Goal: Task Accomplishment & Management: Manage account settings

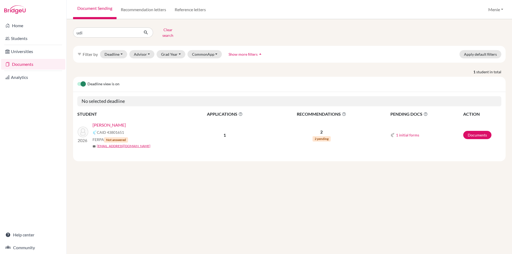
click at [108, 122] on link "Ailawadi, Udi" at bounding box center [109, 125] width 33 height 6
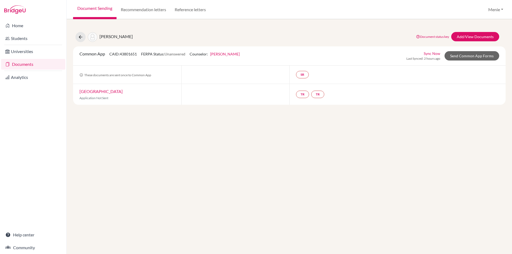
drag, startPoint x: 371, startPoint y: 218, endPoint x: 324, endPoint y: 223, distance: 47.2
click at [371, 218] on div "Ailawadi, Udi Document status key TR Requirement. Document not uploaded yet. TR…" at bounding box center [290, 136] width 446 height 235
click at [467, 35] on link "Add/View Documents" at bounding box center [476, 36] width 48 height 9
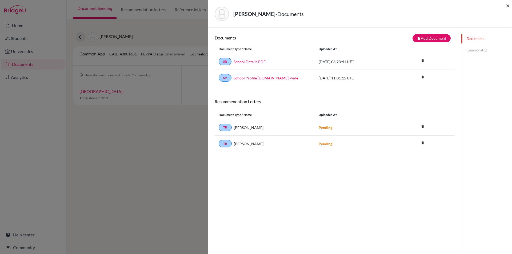
click at [508, 6] on span "×" at bounding box center [508, 6] width 4 height 8
drag, startPoint x: 508, startPoint y: 5, endPoint x: 342, endPoint y: 2, distance: 166.6
click at [508, 5] on span "×" at bounding box center [508, 6] width 4 height 8
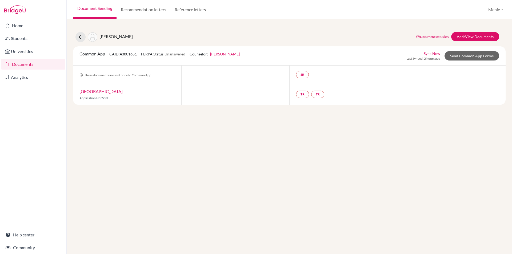
click at [39, 64] on link "Documents" at bounding box center [33, 64] width 64 height 11
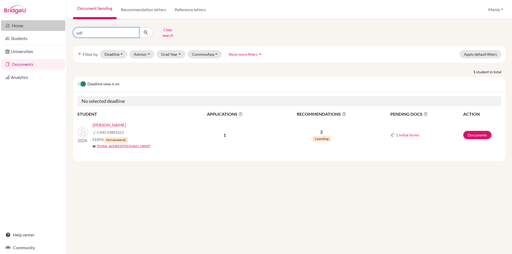
drag, startPoint x: 88, startPoint y: 32, endPoint x: 3, endPoint y: 27, distance: 85.0
click at [3, 27] on div "Home Students Universities Documents Analytics Help center Community Document S…" at bounding box center [256, 127] width 512 height 254
type input "Can"
click at [147, 30] on icon "submit" at bounding box center [145, 32] width 5 height 5
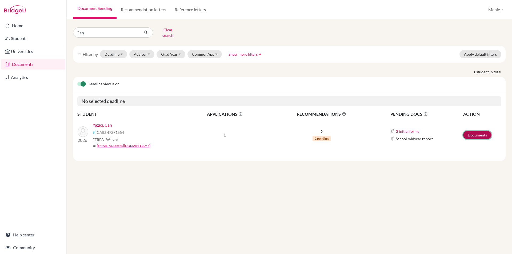
click at [480, 131] on link "Documents" at bounding box center [478, 135] width 28 height 8
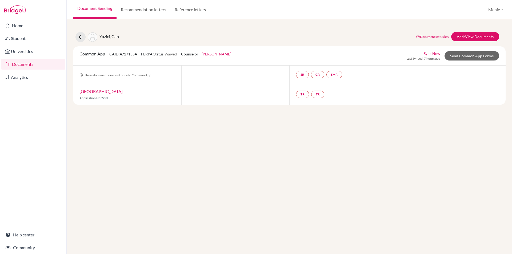
click at [32, 65] on link "Documents" at bounding box center [33, 64] width 64 height 11
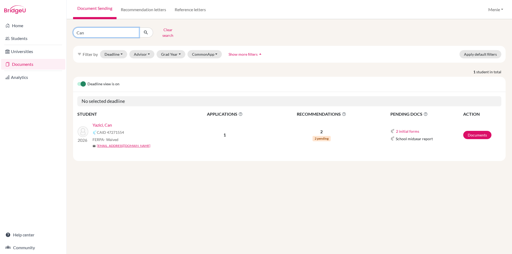
drag, startPoint x: 112, startPoint y: 31, endPoint x: 0, endPoint y: 30, distance: 111.8
click at [0, 31] on div "Home Students Universities Documents Analytics Help center Community Document S…" at bounding box center [256, 127] width 512 height 254
type input "[PERSON_NAME]"
click button "submit" at bounding box center [146, 32] width 14 height 10
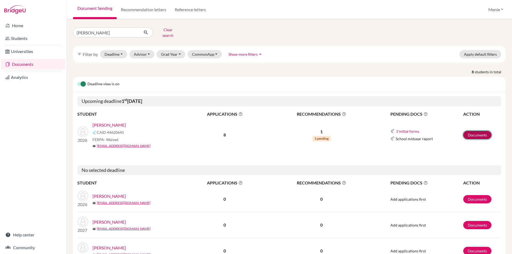
drag, startPoint x: 478, startPoint y: 130, endPoint x: 468, endPoint y: 134, distance: 10.2
click at [477, 131] on link "Documents" at bounding box center [478, 135] width 28 height 8
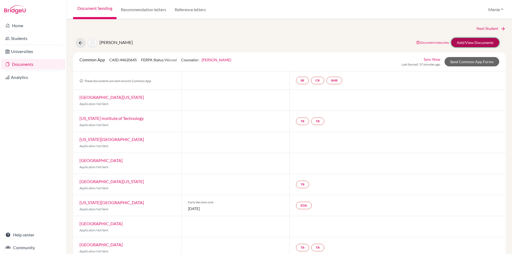
click at [462, 44] on link "Add/View Documents" at bounding box center [476, 42] width 48 height 9
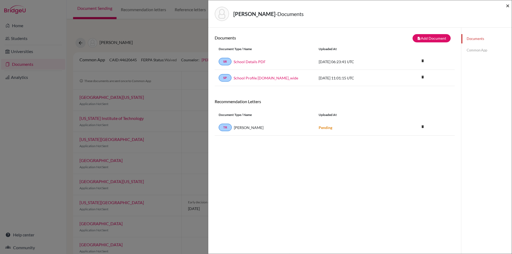
click at [509, 6] on span "×" at bounding box center [508, 6] width 4 height 8
click at [508, 2] on span "×" at bounding box center [508, 6] width 4 height 8
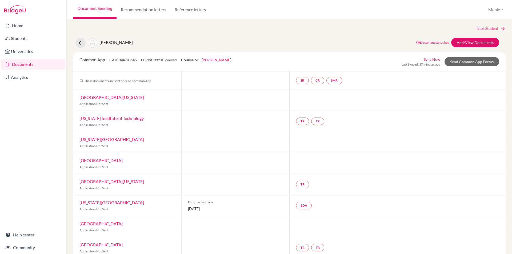
click at [28, 64] on link "Documents" at bounding box center [33, 64] width 64 height 11
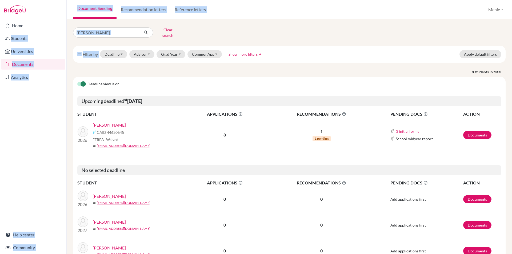
drag, startPoint x: 91, startPoint y: 35, endPoint x: 0, endPoint y: 30, distance: 91.2
click at [0, 29] on div "Home Students Universities Documents Analytics Help center Community Document S…" at bounding box center [256, 127] width 512 height 254
click at [117, 33] on input "Adam" at bounding box center [106, 32] width 66 height 10
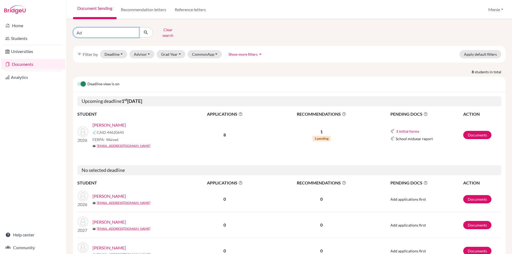
type input "A"
type input "byan"
click button "submit" at bounding box center [146, 32] width 14 height 10
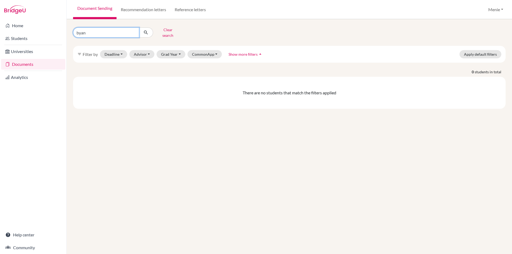
click at [118, 33] on input "byan" at bounding box center [106, 32] width 66 height 10
type input "b"
type input "Gyan"
click button "submit" at bounding box center [146, 32] width 14 height 10
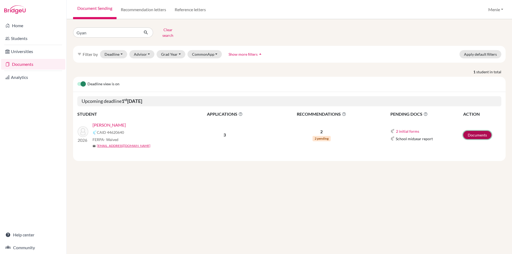
click at [471, 132] on link "Documents" at bounding box center [478, 135] width 28 height 8
drag, startPoint x: 97, startPoint y: 30, endPoint x: 0, endPoint y: 20, distance: 98.0
click at [0, 21] on div "Home Students Universities Documents Analytics Help center Community Document S…" at bounding box center [256, 127] width 512 height 254
type input "Lingshan"
click at [148, 30] on icon "submit" at bounding box center [145, 32] width 5 height 5
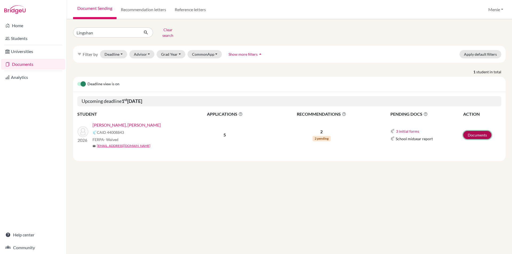
click at [479, 132] on link "Documents" at bounding box center [478, 135] width 28 height 8
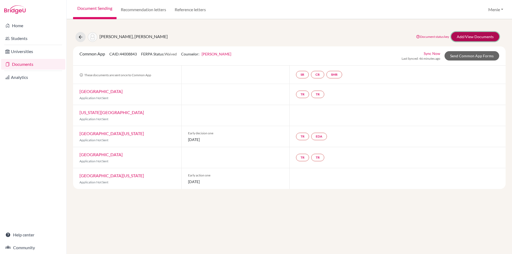
click at [471, 36] on link "Add/View Documents" at bounding box center [476, 36] width 48 height 9
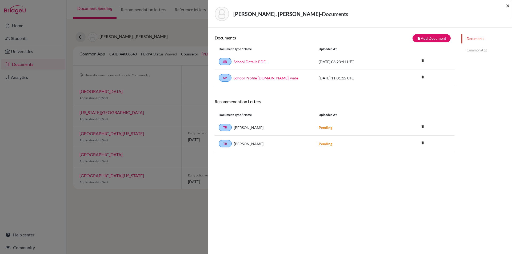
click at [508, 5] on span "×" at bounding box center [508, 6] width 4 height 8
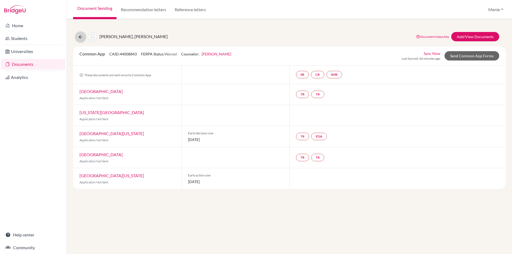
click at [78, 37] on icon at bounding box center [80, 36] width 5 height 5
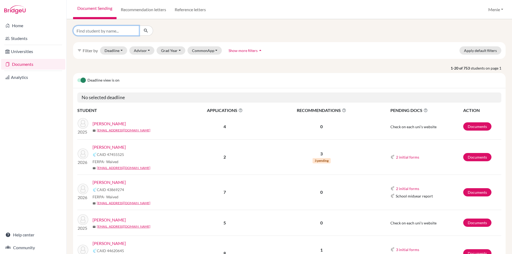
click at [118, 32] on input "Find student by name..." at bounding box center [106, 31] width 66 height 10
type input "karma"
click button "submit" at bounding box center [146, 31] width 14 height 10
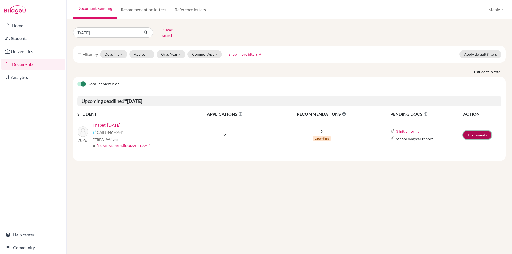
click at [475, 131] on link "Documents" at bounding box center [478, 135] width 28 height 8
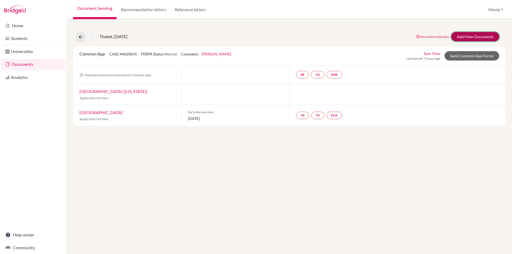
click at [461, 37] on link "Add/View Documents" at bounding box center [476, 36] width 48 height 9
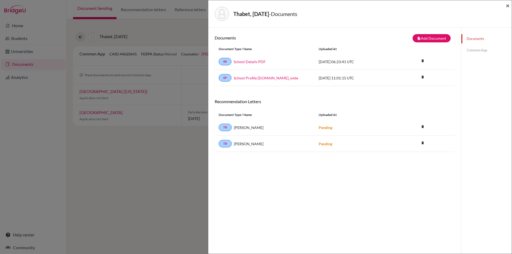
click at [507, 3] on span "×" at bounding box center [508, 6] width 4 height 8
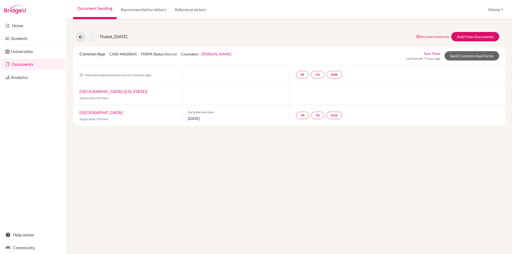
click at [22, 66] on link "Documents" at bounding box center [33, 64] width 64 height 11
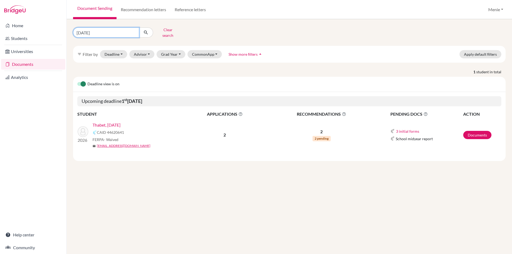
drag, startPoint x: 92, startPoint y: 33, endPoint x: 0, endPoint y: 31, distance: 92.4
click at [0, 31] on div "Home Students Universities Documents Analytics Help center Community Document S…" at bounding box center [256, 127] width 512 height 254
type input "Sarim"
click button "submit" at bounding box center [146, 32] width 14 height 10
click at [479, 132] on link "Documents" at bounding box center [478, 135] width 28 height 8
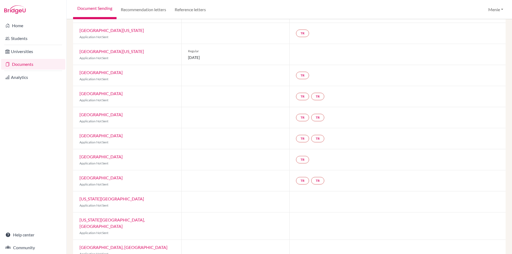
scroll to position [258, 0]
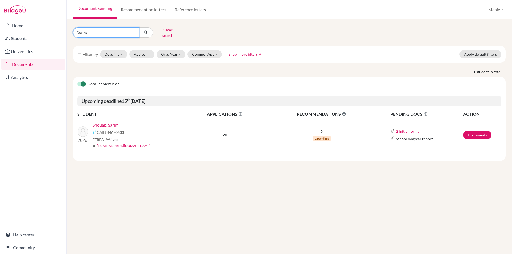
drag, startPoint x: 104, startPoint y: 29, endPoint x: 0, endPoint y: 30, distance: 103.8
click at [0, 25] on div "Home Students Universities Documents Analytics Help center Community Document S…" at bounding box center [256, 127] width 512 height 254
type input "Kashika"
click at [170, 30] on button "Clear search" at bounding box center [168, 33] width 30 height 14
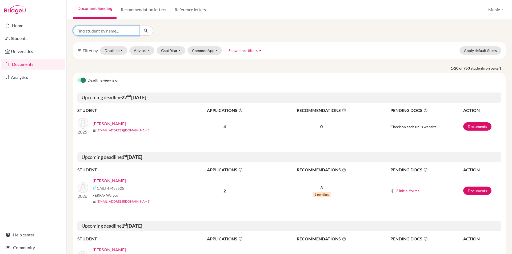
click at [123, 30] on input "Find student by name..." at bounding box center [106, 31] width 66 height 10
type input "Kashika"
click button "submit" at bounding box center [146, 31] width 14 height 10
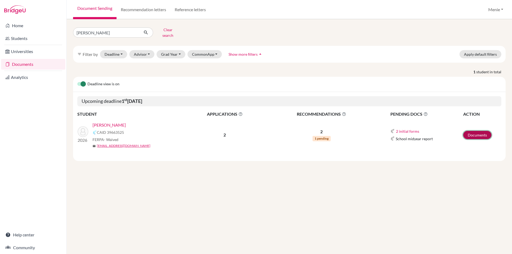
click at [484, 131] on link "Documents" at bounding box center [478, 135] width 28 height 8
